Goal: Task Accomplishment & Management: Use online tool/utility

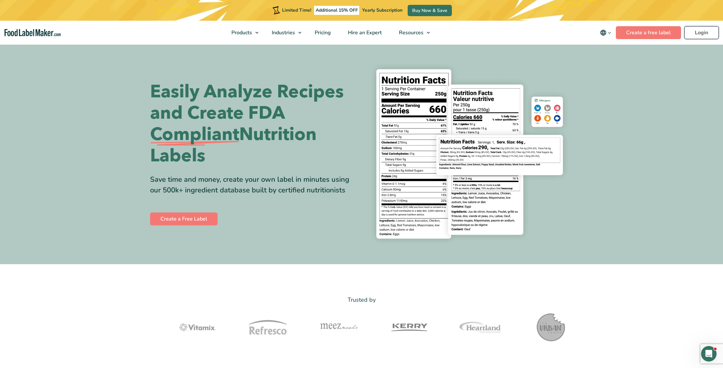
click at [702, 31] on link "Login" at bounding box center [702, 32] width 35 height 13
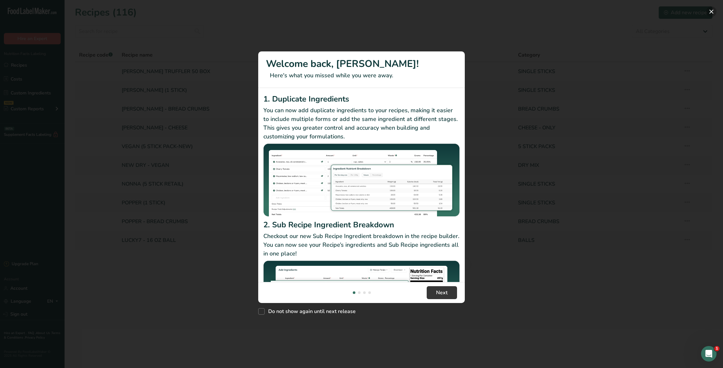
click at [711, 13] on button "New Features" at bounding box center [712, 11] width 10 height 10
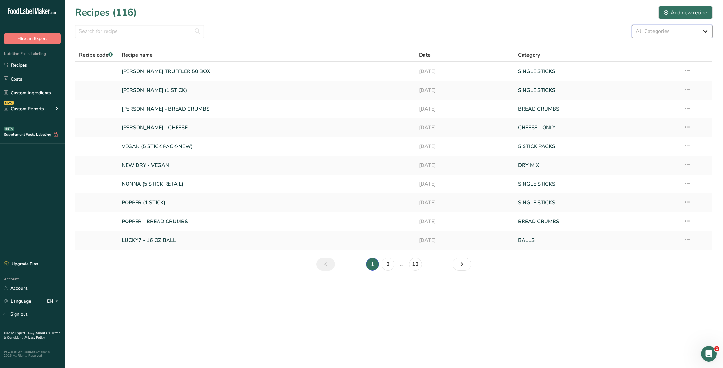
click at [642, 32] on select "All Categories 5 STICK PACKS 50 STICK PACKS Baked Goods BALLS [GEOGRAPHIC_DATA]…" at bounding box center [672, 31] width 81 height 13
select select "1135"
click at [632, 25] on select "All Categories 5 STICK PACKS 50 STICK PACKS Baked Goods BALLS [GEOGRAPHIC_DATA]…" at bounding box center [672, 31] width 81 height 13
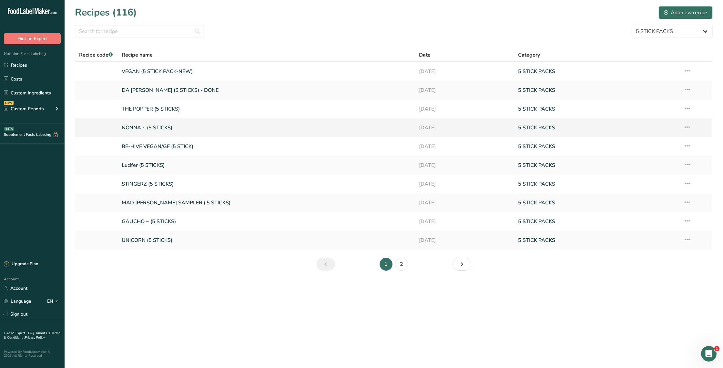
click at [156, 124] on link "NONNA ~ (5 STICKS)" at bounding box center [267, 128] width 290 height 14
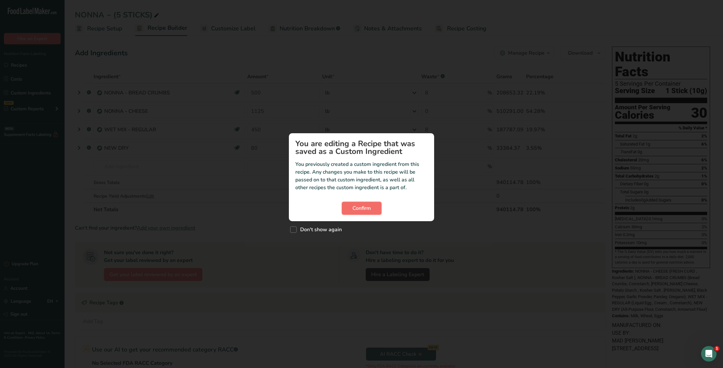
click at [364, 208] on span "Confirm" at bounding box center [362, 208] width 18 height 8
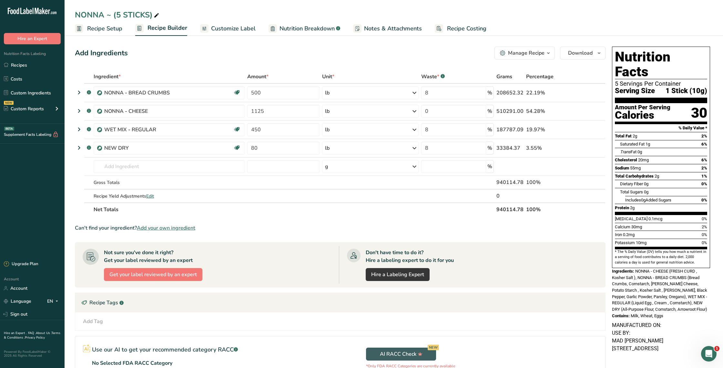
drag, startPoint x: 366, startPoint y: 26, endPoint x: 305, endPoint y: 27, distance: 61.1
click at [366, 26] on span "Notes & Attachments" at bounding box center [393, 28] width 58 height 9
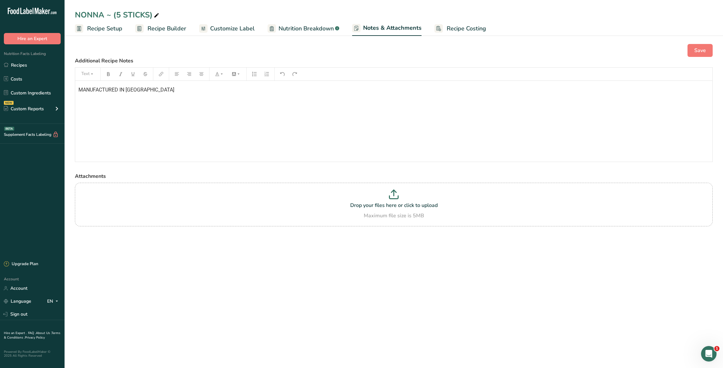
click at [305, 27] on span "Nutrition Breakdown" at bounding box center [306, 28] width 55 height 9
select select "Calories"
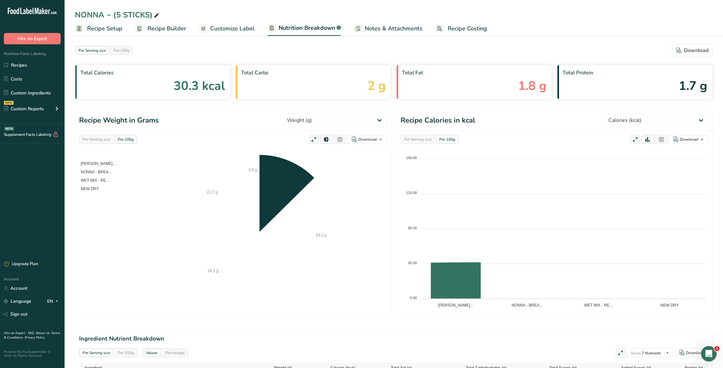
click at [247, 28] on span "Customize Label" at bounding box center [232, 28] width 45 height 9
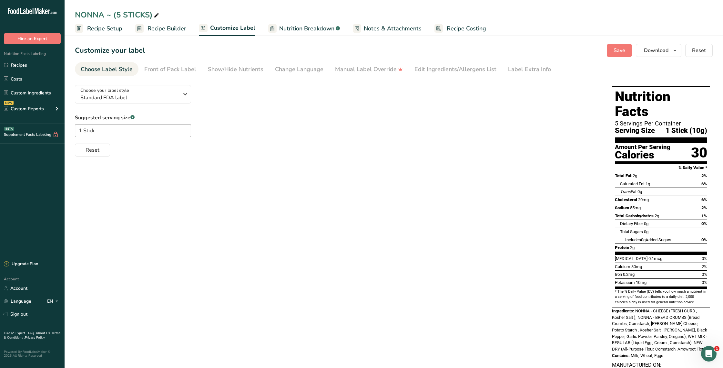
click at [163, 25] on span "Recipe Builder" at bounding box center [167, 28] width 39 height 9
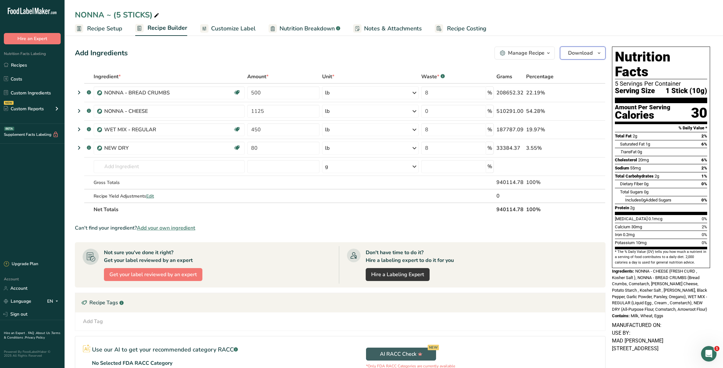
click at [583, 51] on span "Download" at bounding box center [580, 53] width 25 height 8
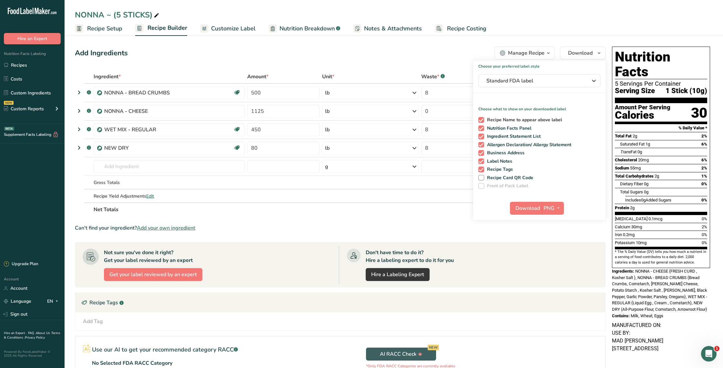
click at [481, 119] on span at bounding box center [482, 120] width 6 height 6
click at [481, 119] on input "Recipe Name to appear above label" at bounding box center [481, 120] width 4 height 4
checkbox input "false"
click at [482, 128] on span at bounding box center [482, 128] width 6 height 6
click at [482, 128] on input "Nutrition Facts Panel" at bounding box center [481, 128] width 4 height 4
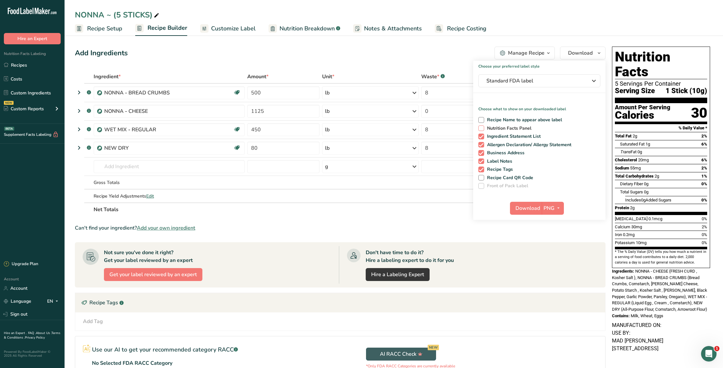
click at [482, 128] on span at bounding box center [482, 128] width 6 height 6
click at [482, 128] on input "Nutrition Facts Panel" at bounding box center [481, 128] width 4 height 4
checkbox input "true"
click at [482, 135] on span at bounding box center [482, 136] width 6 height 6
click at [482, 135] on input "Ingredient Statement List" at bounding box center [481, 136] width 4 height 4
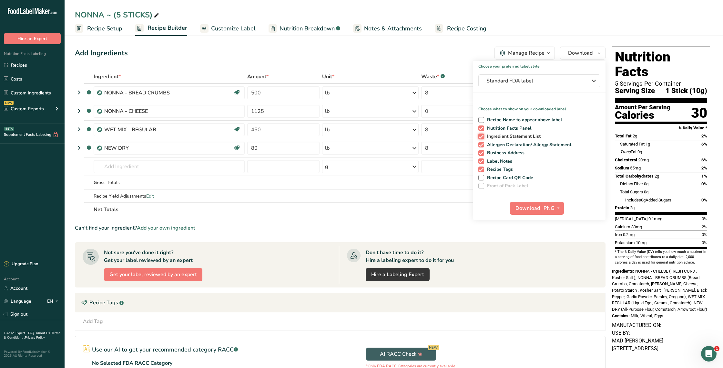
checkbox input "false"
click at [482, 144] on span at bounding box center [482, 145] width 6 height 6
click at [482, 144] on input "Allergen Declaration/ Allergy Statement" at bounding box center [481, 144] width 4 height 4
checkbox input "false"
click at [483, 152] on span at bounding box center [482, 153] width 6 height 6
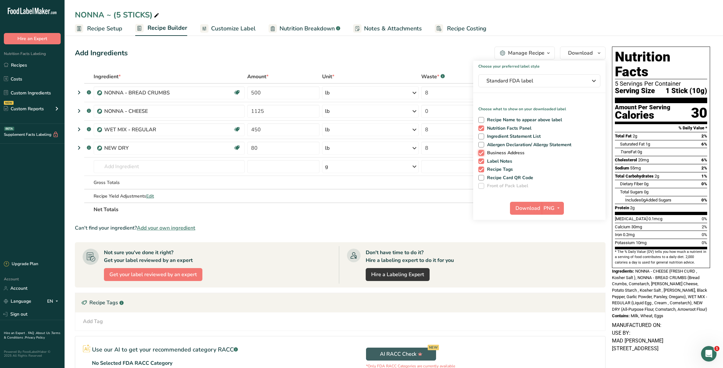
click at [483, 152] on input "Business Address" at bounding box center [481, 152] width 4 height 4
checkbox input "false"
click at [481, 160] on span at bounding box center [482, 161] width 6 height 6
click at [481, 160] on input "Label Notes" at bounding box center [481, 161] width 4 height 4
checkbox input "false"
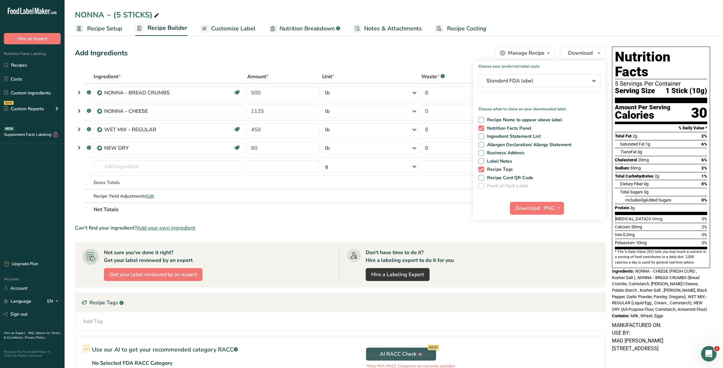
click at [481, 170] on span at bounding box center [482, 169] width 6 height 6
click at [481, 170] on input "Recipe Tags" at bounding box center [481, 169] width 4 height 4
checkbox input "false"
click at [559, 208] on icon "button" at bounding box center [558, 208] width 5 height 8
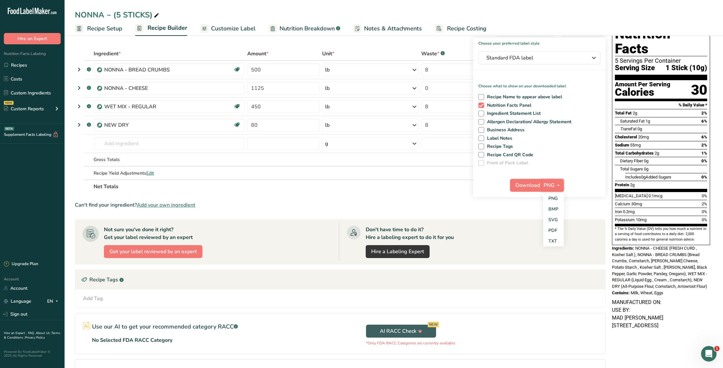
scroll to position [23, 0]
click at [552, 196] on link "PNG" at bounding box center [554, 197] width 21 height 11
click at [524, 185] on span "Download" at bounding box center [528, 185] width 25 height 8
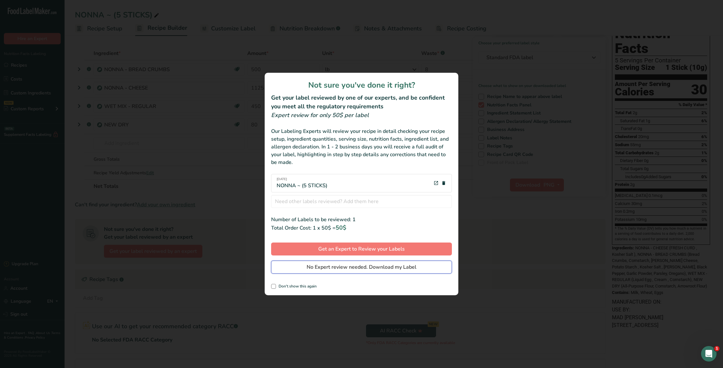
click at [373, 262] on button "No Expert review needed. Download my Label" at bounding box center [361, 266] width 181 height 13
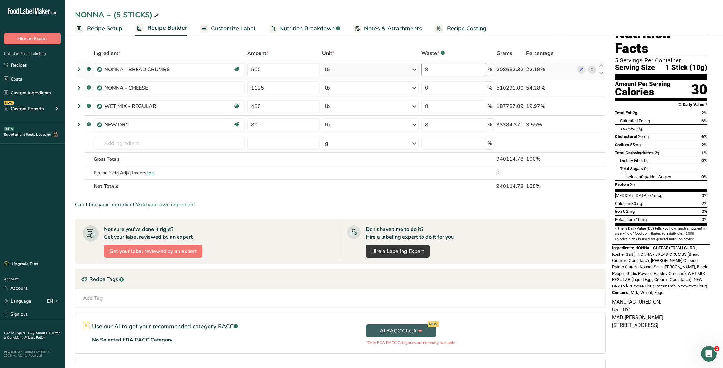
scroll to position [0, 0]
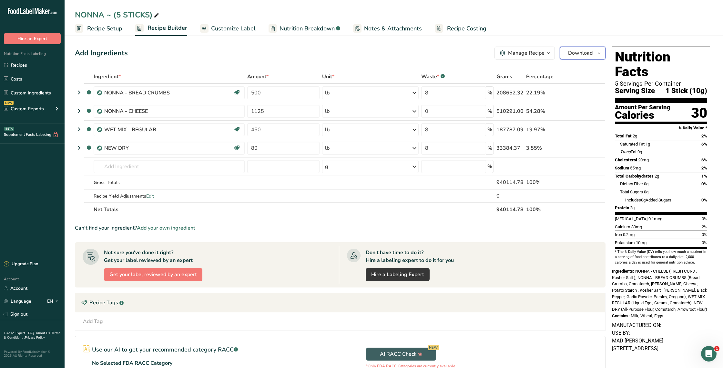
click at [592, 53] on span "Download" at bounding box center [580, 53] width 25 height 8
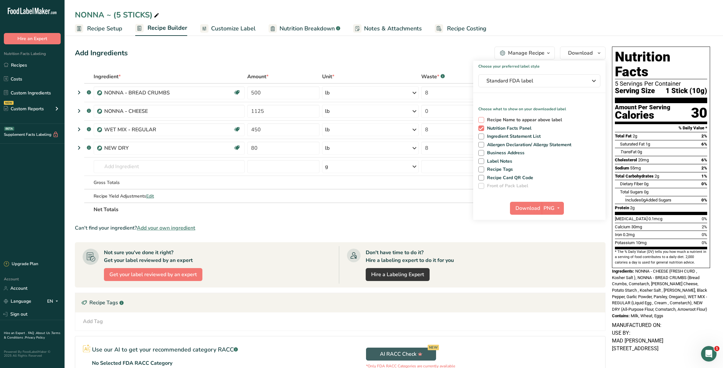
click at [481, 120] on span at bounding box center [482, 120] width 6 height 6
click at [481, 120] on input "Recipe Name to appear above label" at bounding box center [481, 120] width 4 height 4
click at [482, 119] on span at bounding box center [482, 120] width 6 height 6
click at [482, 119] on input "Recipe Name to appear above label" at bounding box center [481, 120] width 4 height 4
checkbox input "false"
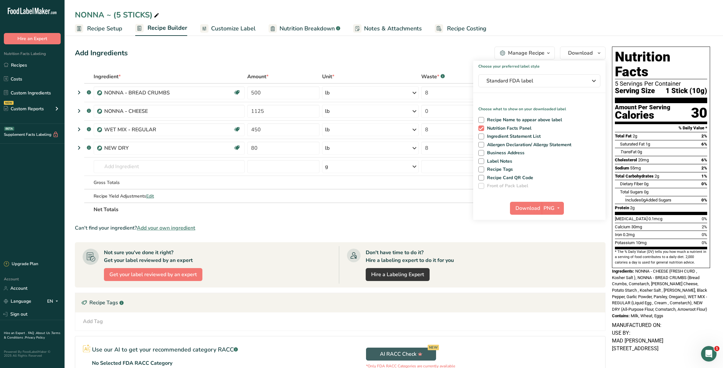
click at [414, 55] on div "Add Ingredients Manage Recipe Delete Recipe Duplicate Recipe Scale Recipe Save …" at bounding box center [340, 53] width 531 height 13
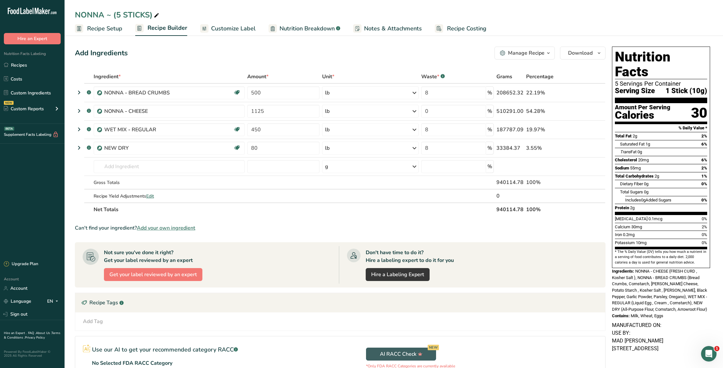
drag, startPoint x: 22, startPoint y: 65, endPoint x: 399, endPoint y: 62, distance: 377.6
click at [22, 64] on link "Recipes" at bounding box center [32, 65] width 65 height 12
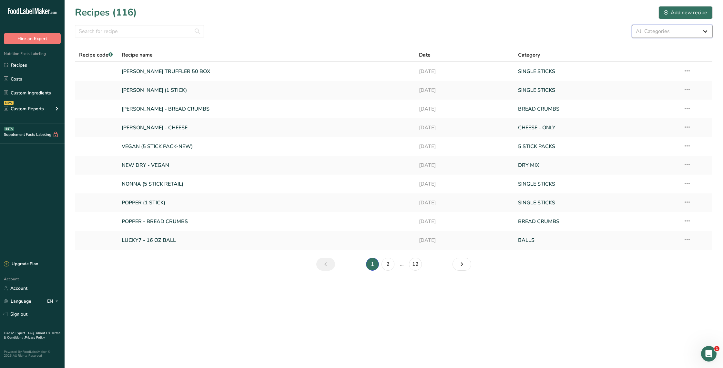
click at [657, 37] on select "All Categories 5 STICK PACKS 50 STICK PACKS Baked Goods BALLS [GEOGRAPHIC_DATA]…" at bounding box center [672, 31] width 81 height 13
select select "1135"
click at [632, 25] on select "All Categories 5 STICK PACKS 50 STICK PACKS Baked Goods BALLS [GEOGRAPHIC_DATA]…" at bounding box center [672, 31] width 81 height 13
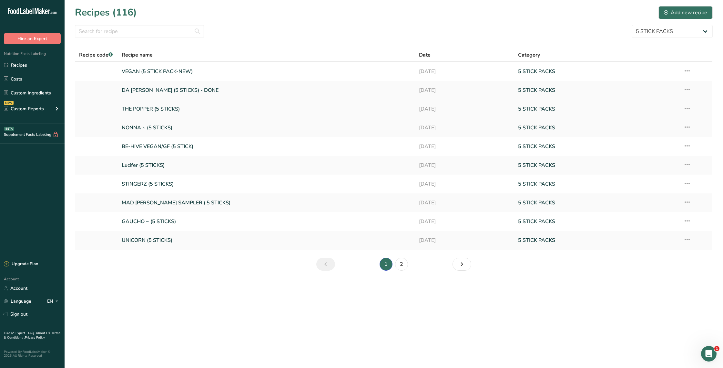
click at [300, 109] on link "THE POPPER (5 STICKS)" at bounding box center [267, 109] width 290 height 14
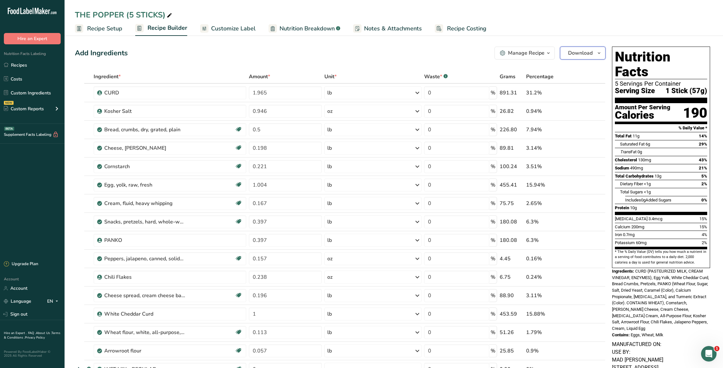
click at [583, 52] on span "Download" at bounding box center [580, 53] width 25 height 8
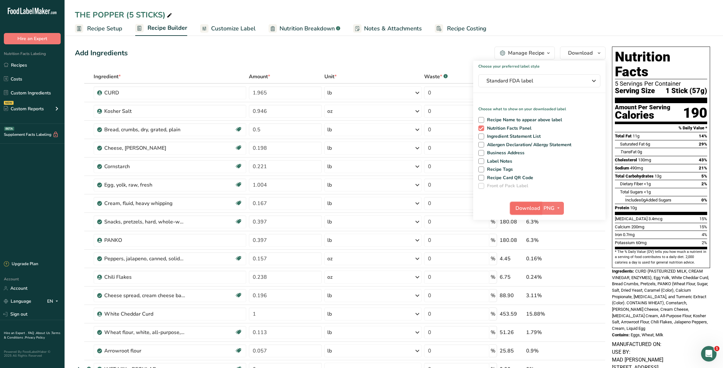
click at [534, 207] on span "Download" at bounding box center [528, 208] width 25 height 8
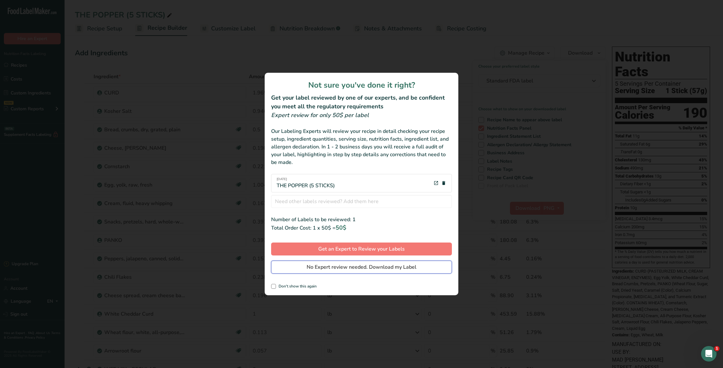
click at [357, 267] on span "No Expert review needed. Download my Label" at bounding box center [362, 267] width 110 height 8
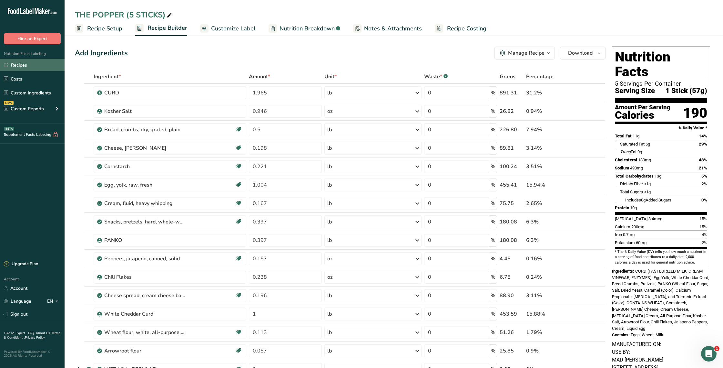
click at [19, 65] on link "Recipes" at bounding box center [32, 65] width 65 height 12
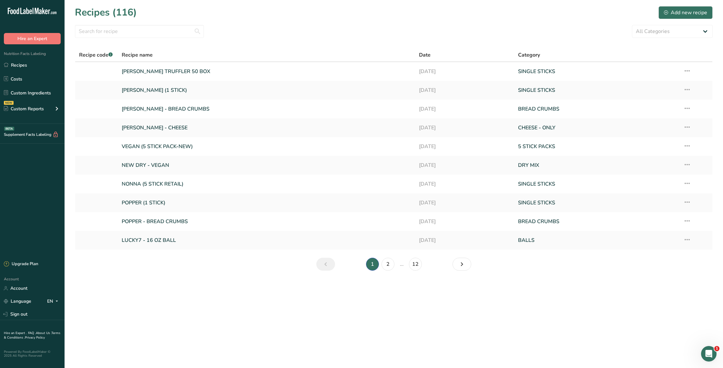
click at [555, 14] on div "Recipes (116) Add new recipe" at bounding box center [394, 12] width 638 height 15
click at [682, 32] on select "All Categories 5 STICK PACKS 50 STICK PACKS Baked Goods BALLS [GEOGRAPHIC_DATA]…" at bounding box center [672, 31] width 81 height 13
select select "1135"
click at [632, 25] on select "All Categories 5 STICK PACKS 50 STICK PACKS Baked Goods BALLS [GEOGRAPHIC_DATA]…" at bounding box center [672, 31] width 81 height 13
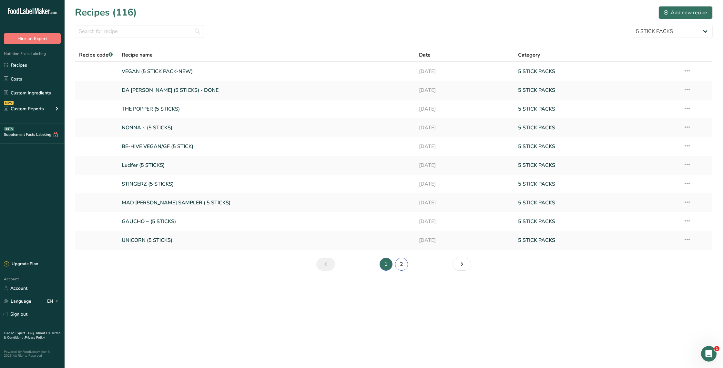
click at [401, 266] on link "2" at bounding box center [401, 263] width 13 height 13
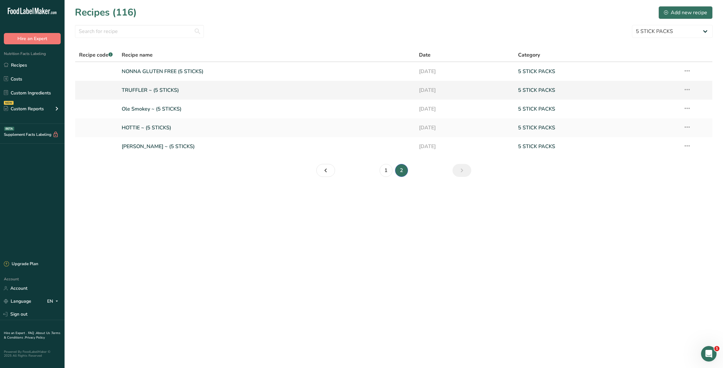
click at [146, 93] on link "TRUFFLER ~ (5 STICKS)" at bounding box center [267, 90] width 290 height 14
click at [146, 90] on link "TRUFFLER ~ (5 STICKS)" at bounding box center [267, 90] width 290 height 14
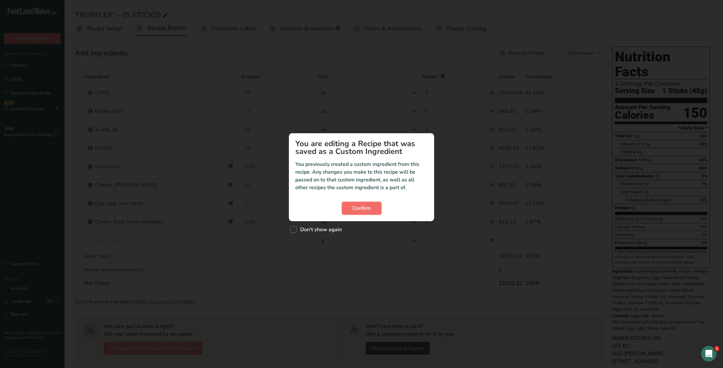
click at [365, 209] on span "Confirm" at bounding box center [362, 208] width 18 height 8
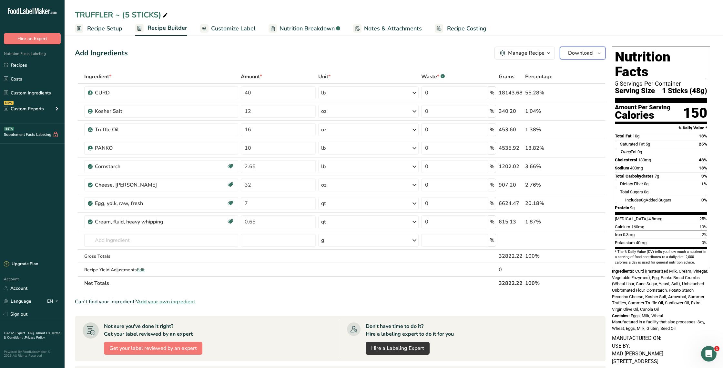
click at [565, 53] on button "Download" at bounding box center [583, 53] width 46 height 13
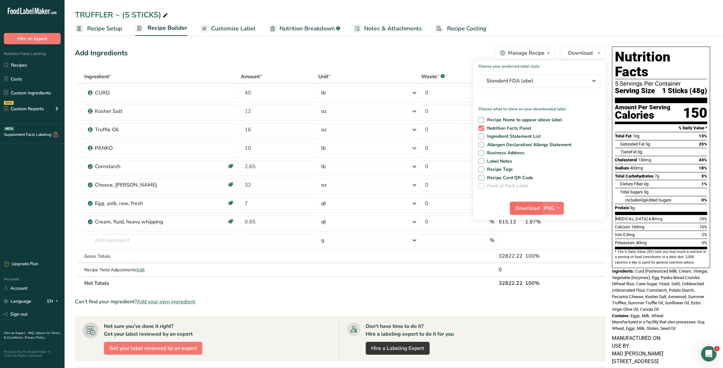
click at [528, 208] on span "Download" at bounding box center [528, 208] width 25 height 8
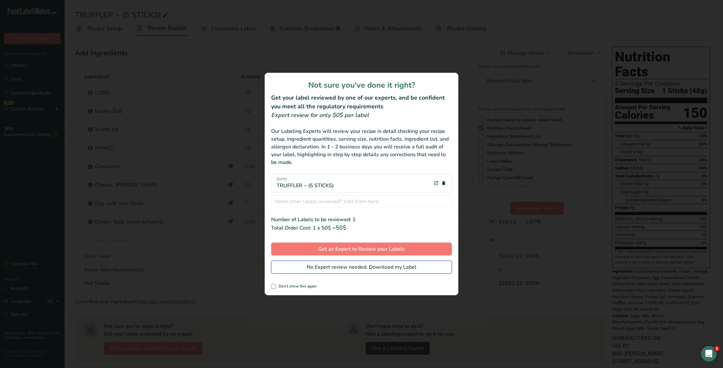
click at [411, 266] on span "No Expert review needed. Download my Label" at bounding box center [362, 267] width 110 height 8
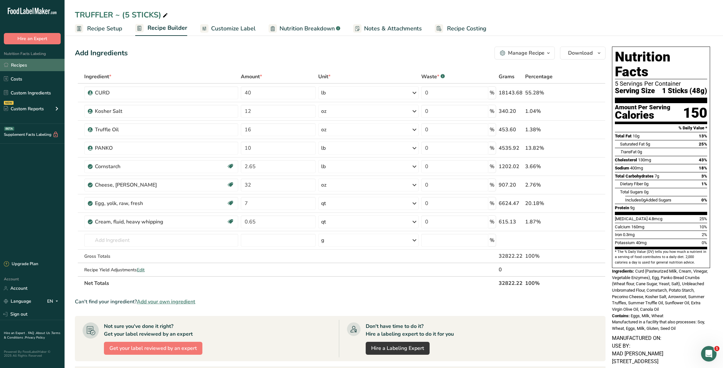
click at [19, 62] on link "Recipes" at bounding box center [32, 65] width 65 height 12
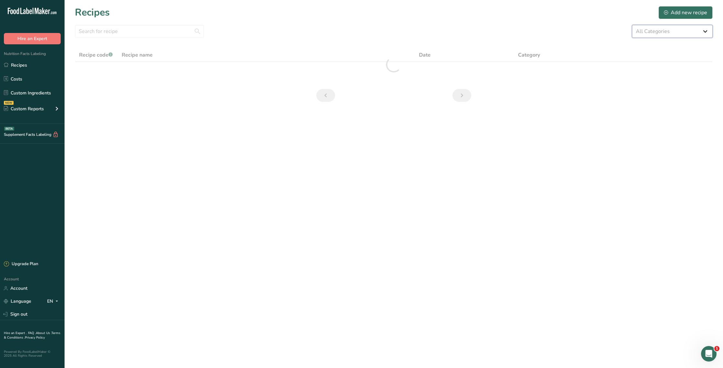
click at [705, 33] on select "All Categories 5 STICK PACKS 50 STICK PACKS Baked Goods BALLS [GEOGRAPHIC_DATA]…" at bounding box center [672, 31] width 81 height 13
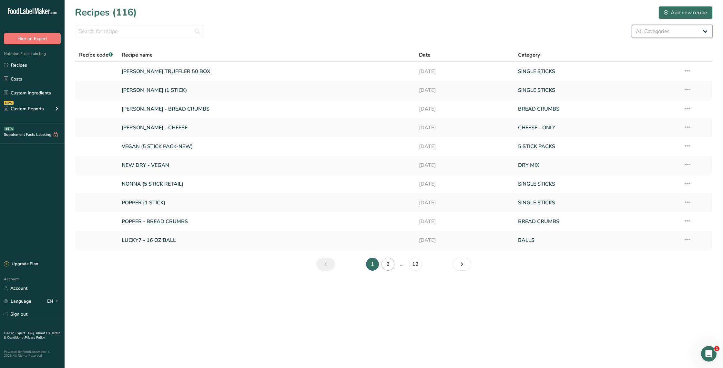
select select "1135"
click at [632, 25] on select "All Categories 5 STICK PACKS 50 STICK PACKS Baked Goods BALLS [GEOGRAPHIC_DATA]…" at bounding box center [672, 31] width 81 height 13
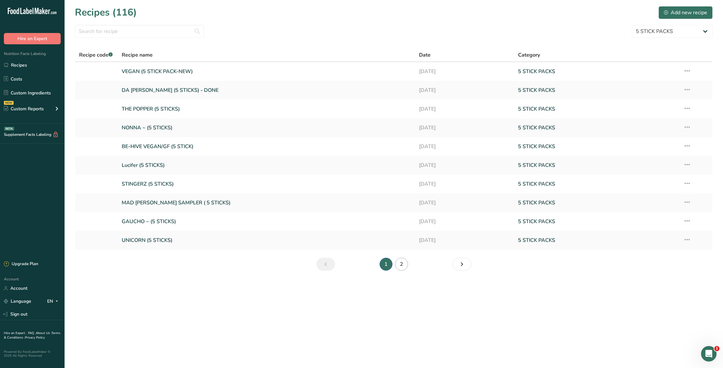
click at [387, 265] on li "1" at bounding box center [387, 263] width 16 height 13
click at [401, 265] on link "2" at bounding box center [401, 263] width 13 height 13
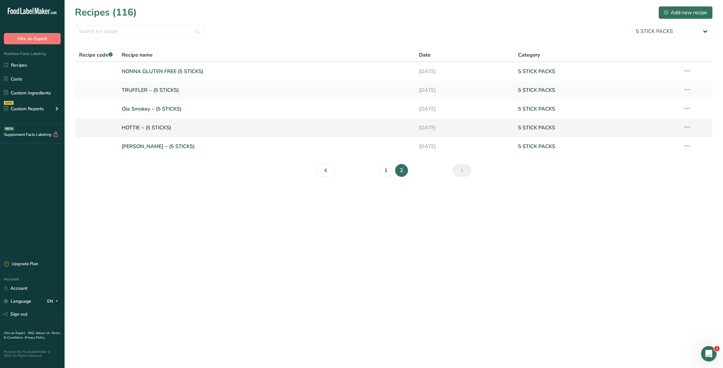
click at [134, 126] on link "HOTTIE ~ (5 STICKS)" at bounding box center [267, 128] width 290 height 14
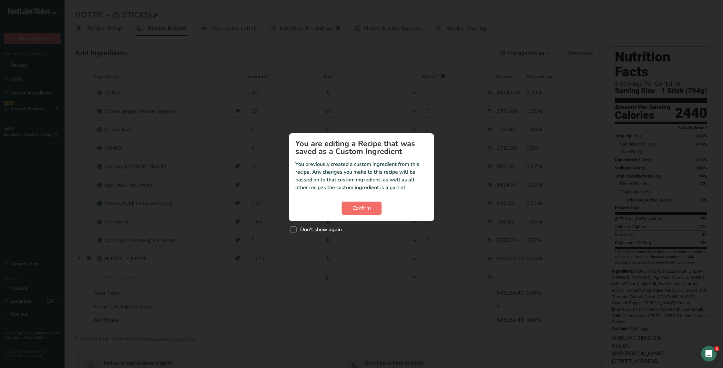
click at [376, 209] on button "Confirm" at bounding box center [362, 208] width 40 height 13
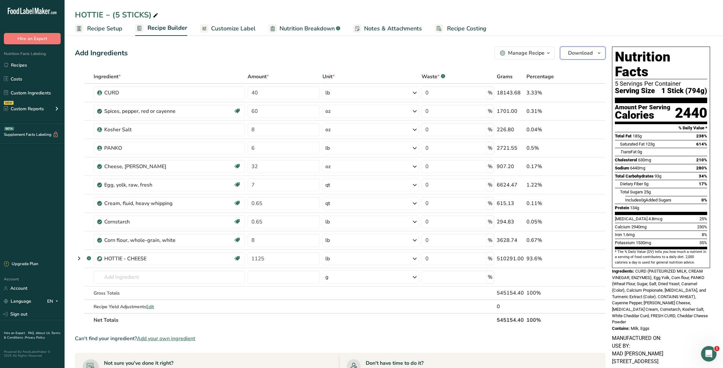
click at [562, 54] on button "Download" at bounding box center [583, 53] width 46 height 13
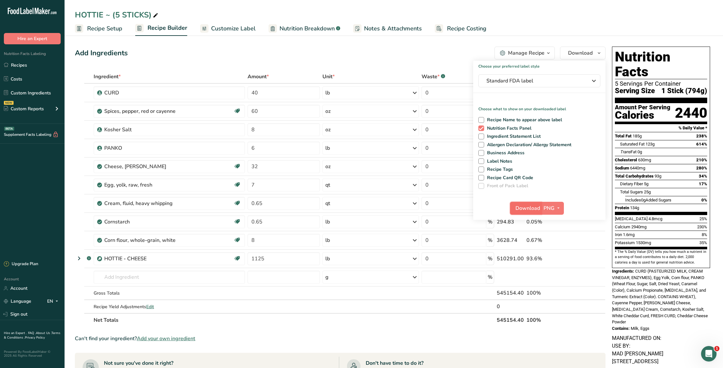
click at [528, 203] on button "Download" at bounding box center [526, 208] width 32 height 13
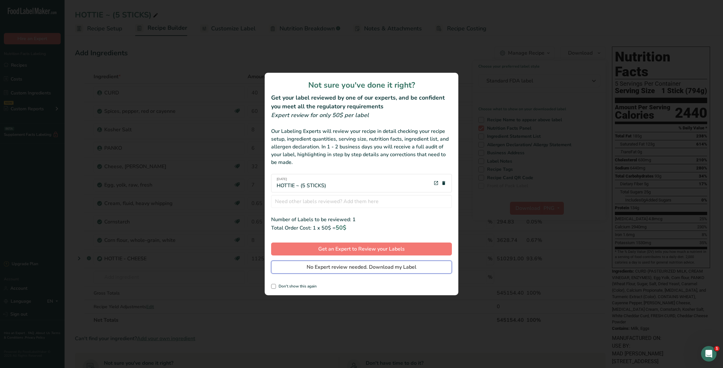
click at [381, 265] on span "No Expert review needed. Download my Label" at bounding box center [362, 267] width 110 height 8
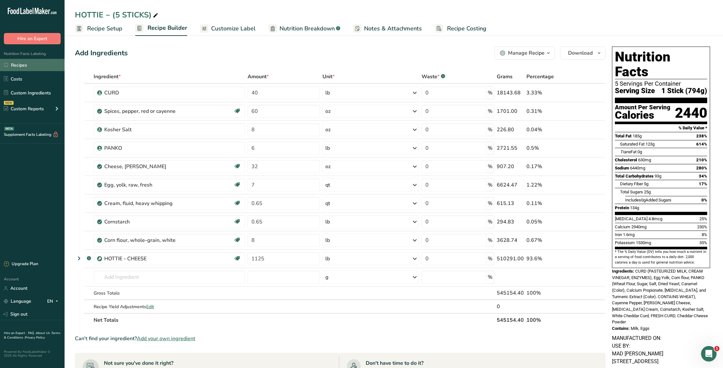
click at [31, 66] on link "Recipes" at bounding box center [32, 65] width 65 height 12
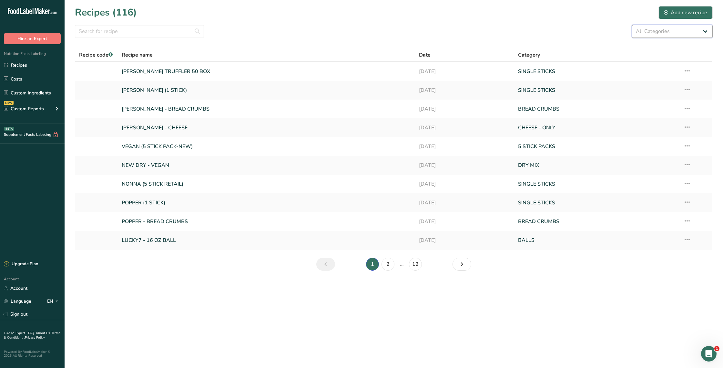
click at [694, 29] on select "All Categories 5 STICK PACKS 50 STICK PACKS Baked Goods BALLS [GEOGRAPHIC_DATA]…" at bounding box center [672, 31] width 81 height 13
click at [691, 32] on select "All Categories 5 STICK PACKS 50 STICK PACKS Baked Goods BALLS [GEOGRAPHIC_DATA]…" at bounding box center [672, 31] width 81 height 13
click at [706, 33] on select "All Categories 5 STICK PACKS 50 STICK PACKS Baked Goods BALLS [GEOGRAPHIC_DATA]…" at bounding box center [672, 31] width 81 height 13
click at [705, 30] on select "All Categories 5 STICK PACKS 50 STICK PACKS Baked Goods BALLS [GEOGRAPHIC_DATA]…" at bounding box center [672, 31] width 81 height 13
click at [699, 30] on select "All Categories 5 STICK PACKS 50 STICK PACKS Baked Goods BALLS [GEOGRAPHIC_DATA]…" at bounding box center [672, 31] width 81 height 13
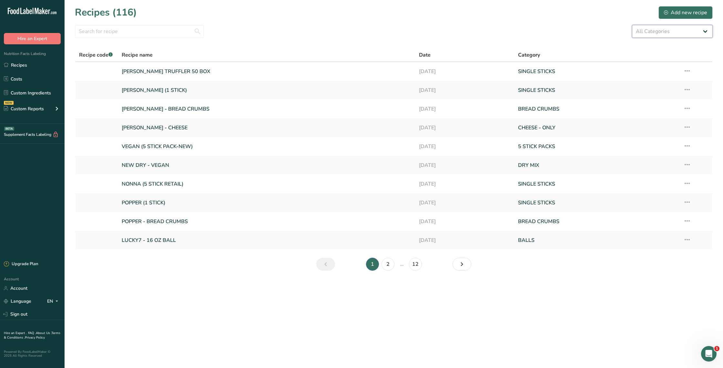
click at [687, 30] on select "All Categories 5 STICK PACKS 50 STICK PACKS Baked Goods BALLS [GEOGRAPHIC_DATA]…" at bounding box center [672, 31] width 81 height 13
click at [689, 32] on select "All Categories 5 STICK PACKS 50 STICK PACKS Baked Goods BALLS [GEOGRAPHIC_DATA]…" at bounding box center [672, 31] width 81 height 13
click at [712, 34] on section "Recipes (116) Add new recipe All Categories 5 STICK PACKS 50 STICK PACKS Baked …" at bounding box center [394, 140] width 659 height 281
click at [709, 32] on select "All Categories 5 STICK PACKS 50 STICK PACKS Baked Goods BALLS [GEOGRAPHIC_DATA]…" at bounding box center [672, 31] width 81 height 13
click at [652, 33] on select "All Categories 5 STICK PACKS 50 STICK PACKS Baked Goods BALLS [GEOGRAPHIC_DATA]…" at bounding box center [672, 31] width 81 height 13
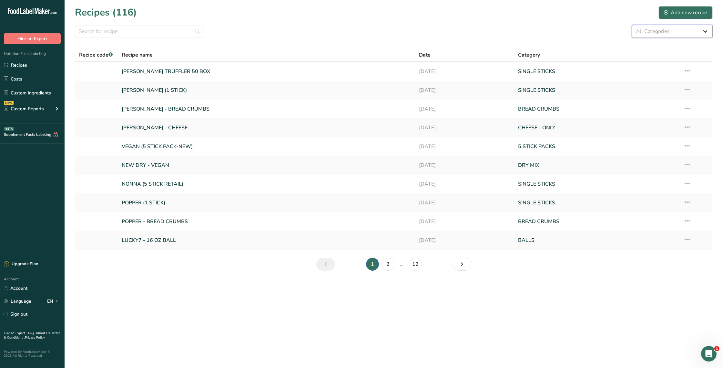
select select "1135"
click at [632, 25] on select "All Categories 5 STICK PACKS 50 STICK PACKS Baked Goods BALLS [GEOGRAPHIC_DATA]…" at bounding box center [672, 31] width 81 height 13
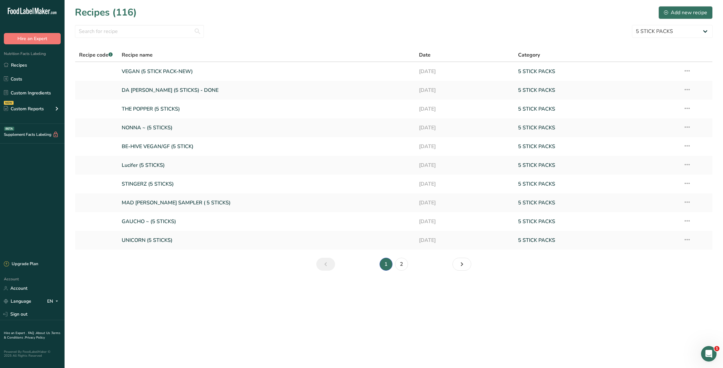
click at [385, 266] on li "1" at bounding box center [387, 263] width 16 height 13
click at [397, 265] on link "2" at bounding box center [401, 263] width 13 height 13
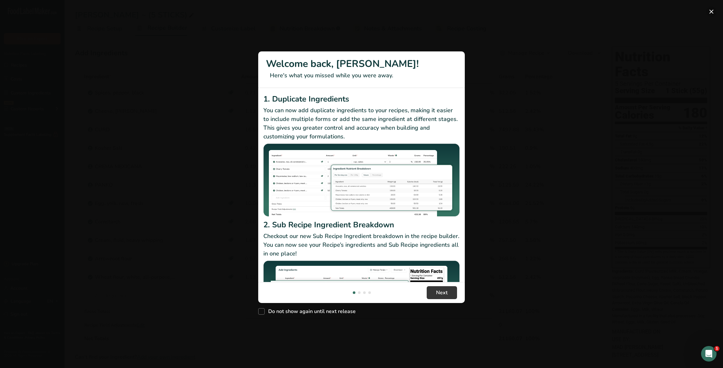
click at [712, 12] on button "New Features" at bounding box center [712, 11] width 10 height 10
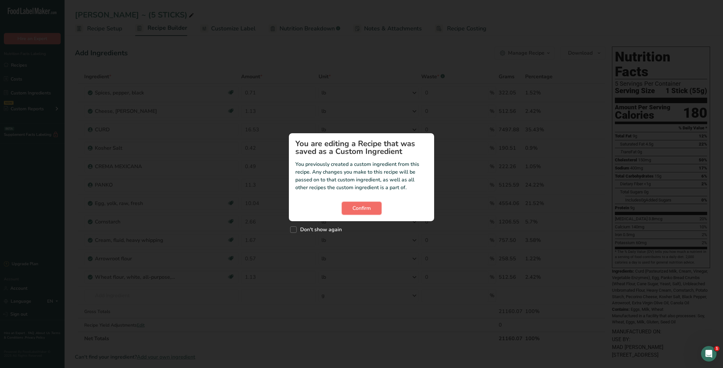
click at [364, 206] on span "Confirm" at bounding box center [362, 208] width 18 height 8
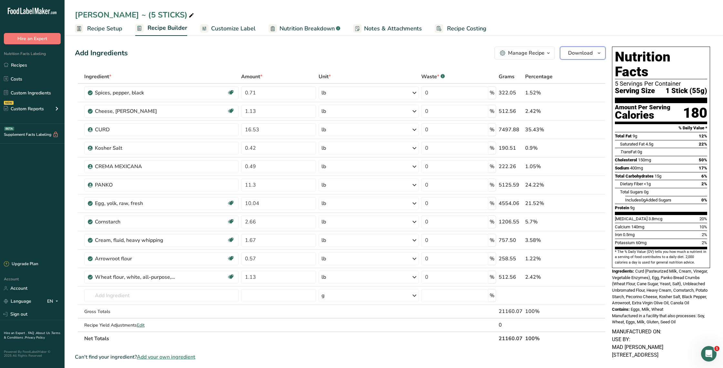
click at [576, 55] on span "Download" at bounding box center [580, 53] width 25 height 8
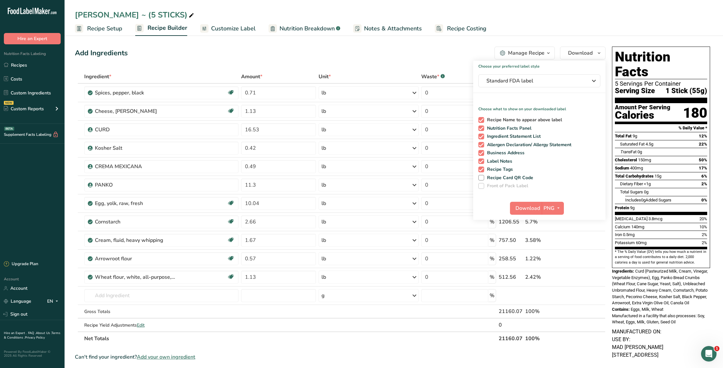
click at [482, 121] on span at bounding box center [482, 120] width 6 height 6
click at [482, 121] on input "Recipe Name to appear above label" at bounding box center [481, 120] width 4 height 4
checkbox input "false"
click at [482, 135] on span at bounding box center [482, 136] width 6 height 6
click at [482, 135] on input "Ingredient Statement List" at bounding box center [481, 136] width 4 height 4
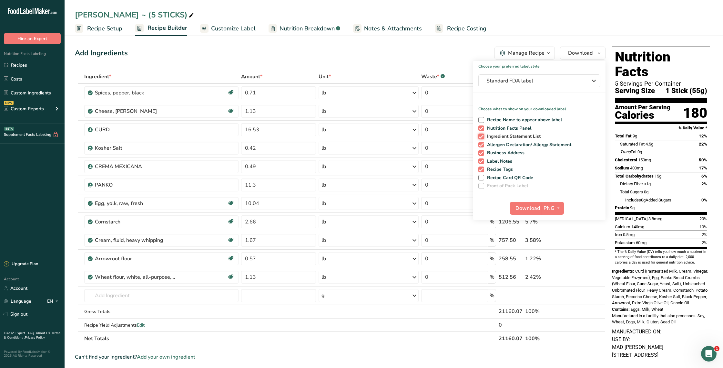
checkbox input "false"
click at [482, 145] on span at bounding box center [482, 145] width 6 height 6
click at [482, 145] on input "Allergen Declaration/ Allergy Statement" at bounding box center [481, 144] width 4 height 4
checkbox input "false"
drag, startPoint x: 483, startPoint y: 151, endPoint x: 482, endPoint y: 157, distance: 6.2
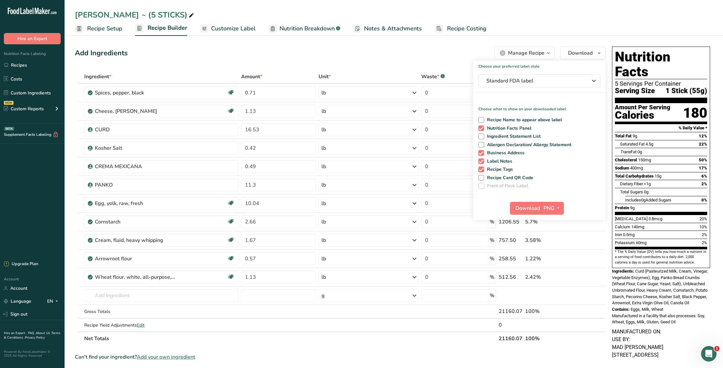
click at [483, 151] on span at bounding box center [482, 153] width 6 height 6
click at [483, 151] on input "Business Address" at bounding box center [481, 152] width 4 height 4
checkbox input "false"
click at [481, 159] on span at bounding box center [482, 161] width 6 height 6
click at [481, 159] on input "Label Notes" at bounding box center [481, 161] width 4 height 4
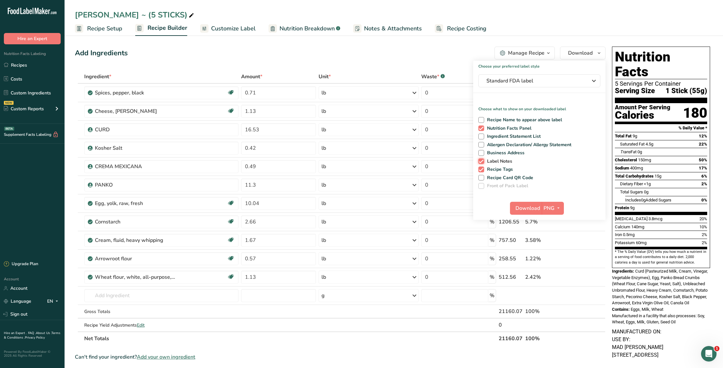
checkbox input "false"
click at [482, 169] on span at bounding box center [482, 169] width 6 height 6
click at [482, 169] on input "Recipe Tags" at bounding box center [481, 169] width 4 height 4
checkbox input "false"
click at [529, 207] on span "Download" at bounding box center [528, 208] width 25 height 8
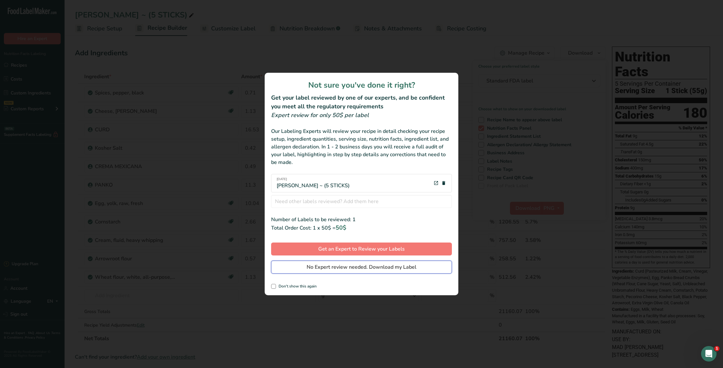
click at [396, 267] on span "No Expert review needed. Download my Label" at bounding box center [362, 267] width 110 height 8
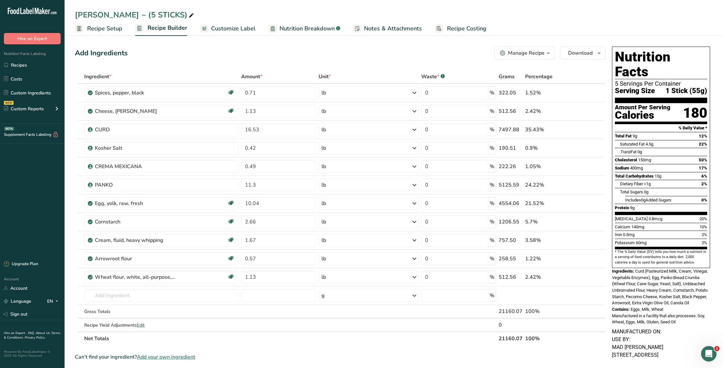
click at [228, 27] on span "Customize Label" at bounding box center [233, 28] width 45 height 9
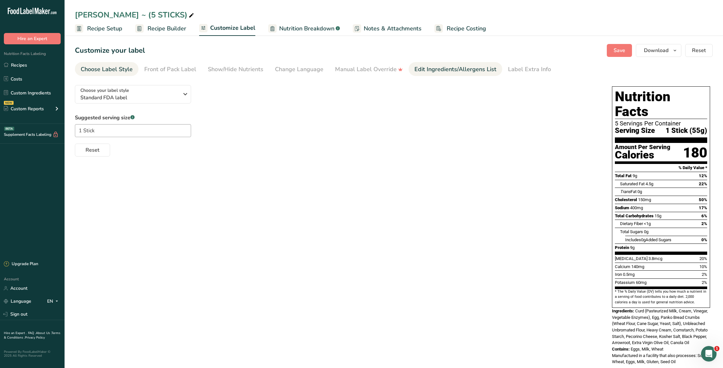
click at [435, 71] on div "Edit Ingredients/Allergens List" at bounding box center [456, 69] width 82 height 9
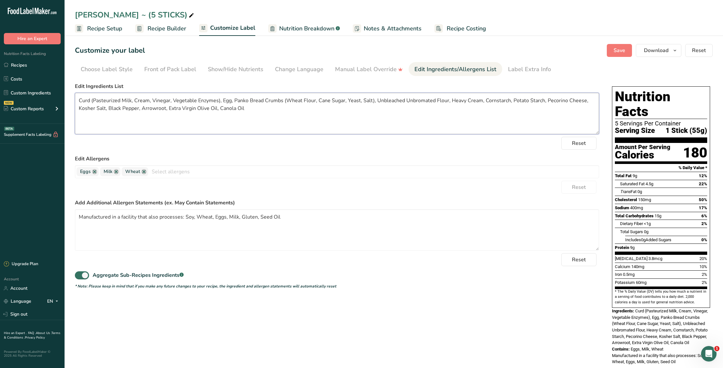
drag, startPoint x: 287, startPoint y: 118, endPoint x: 78, endPoint y: 94, distance: 210.2
click at [78, 94] on textarea "Curd (Pasteurized Milk, Cream, Vinegar, Vegetable Enzymes), Egg, Panko Bread Cr…" at bounding box center [337, 113] width 524 height 41
